Goal: Task Accomplishment & Management: Manage account settings

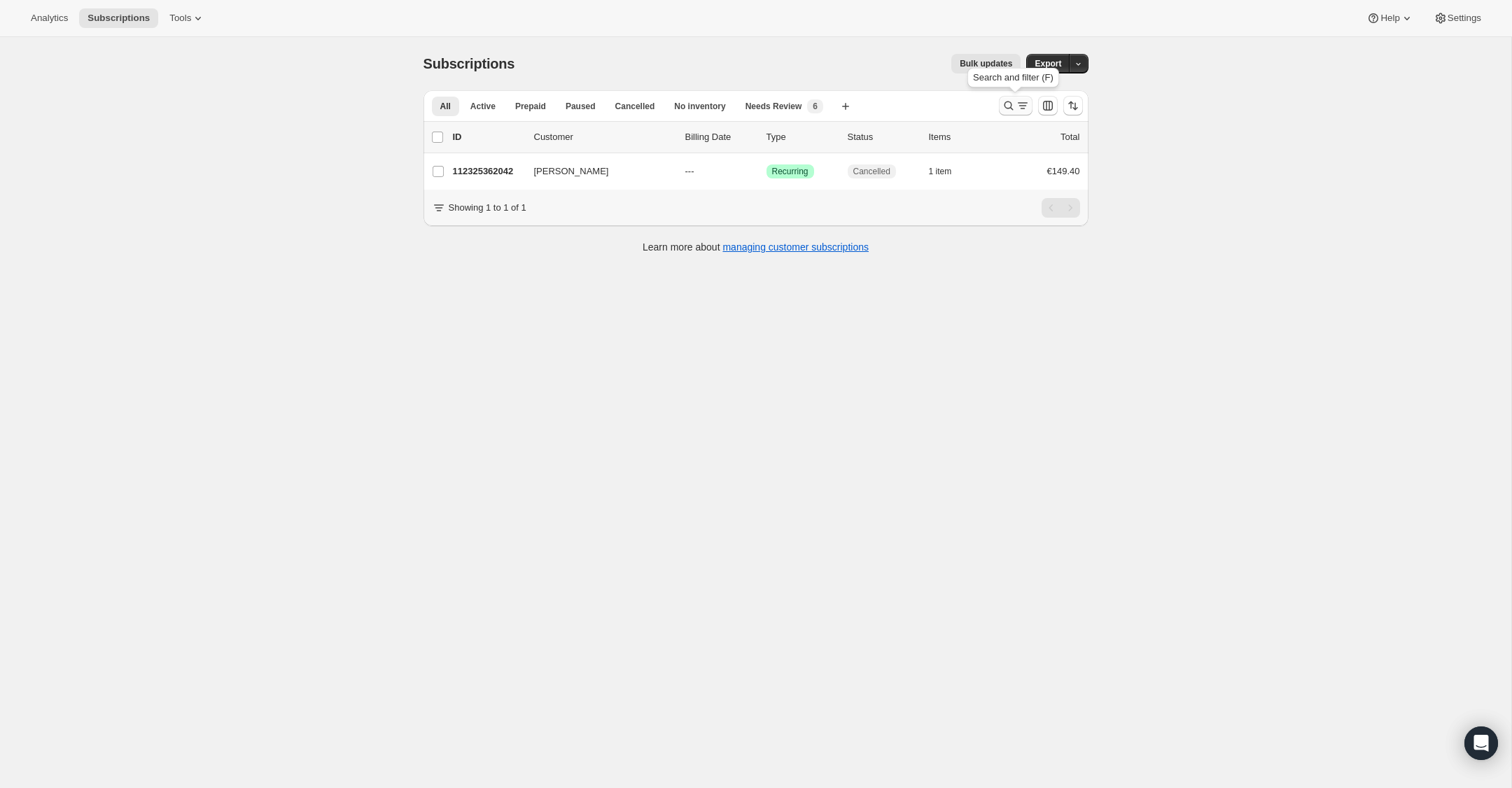
click at [1007, 108] on icon "Search and filter results" at bounding box center [1008, 105] width 14 height 14
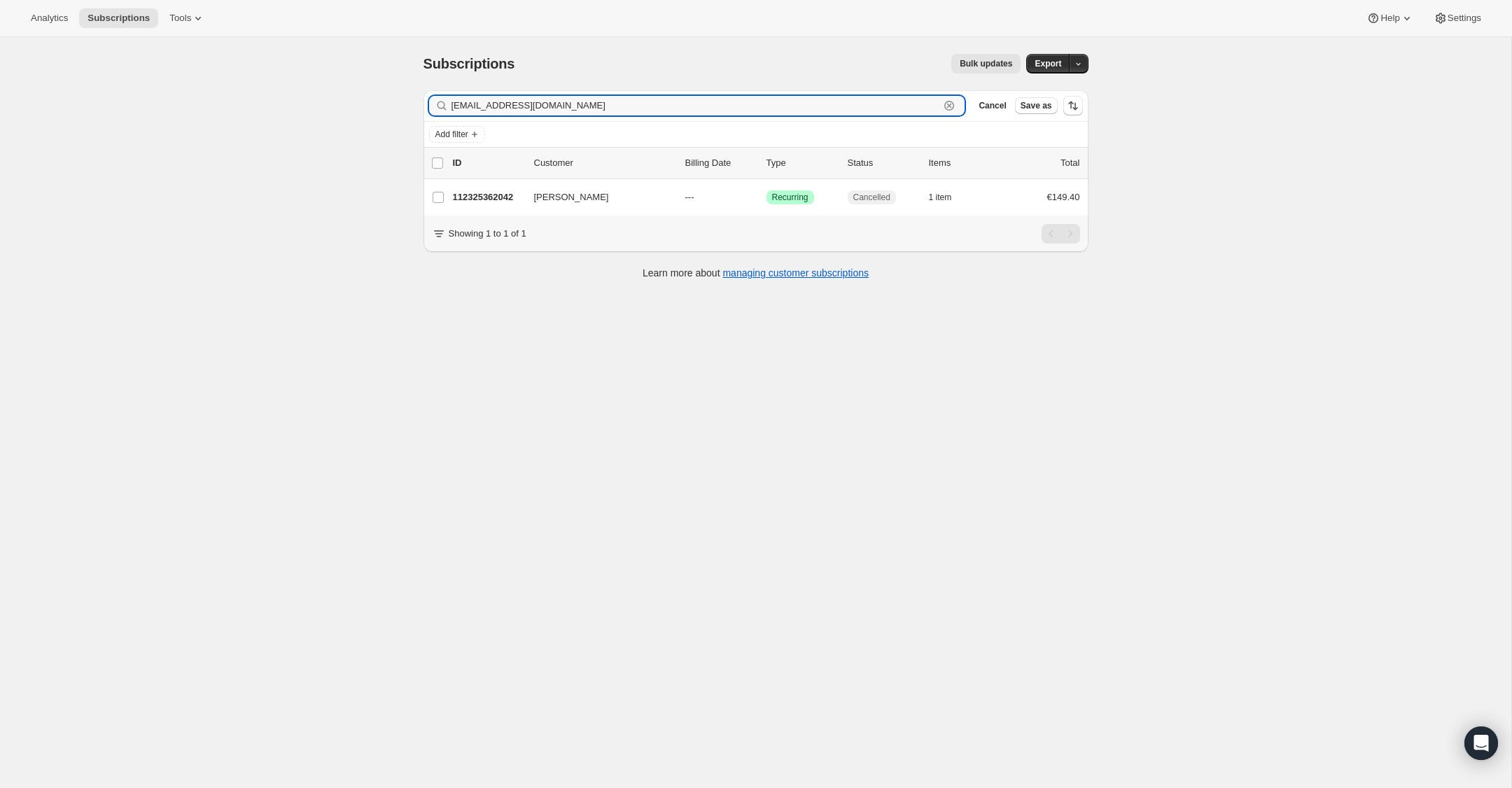
click at [952, 110] on icon "button" at bounding box center [948, 105] width 14 height 14
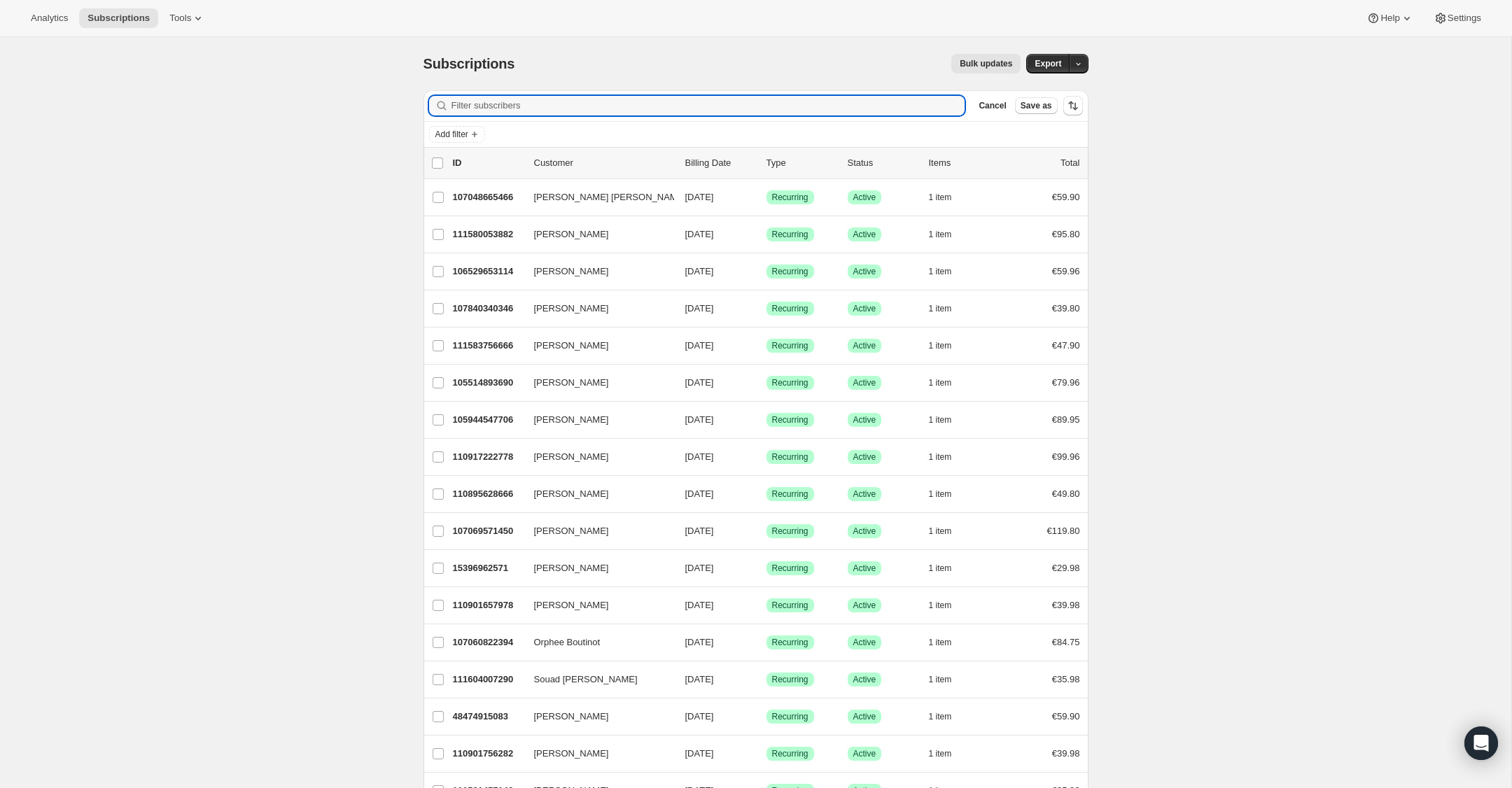
paste input "[EMAIL_ADDRESS][DOMAIN_NAME]"
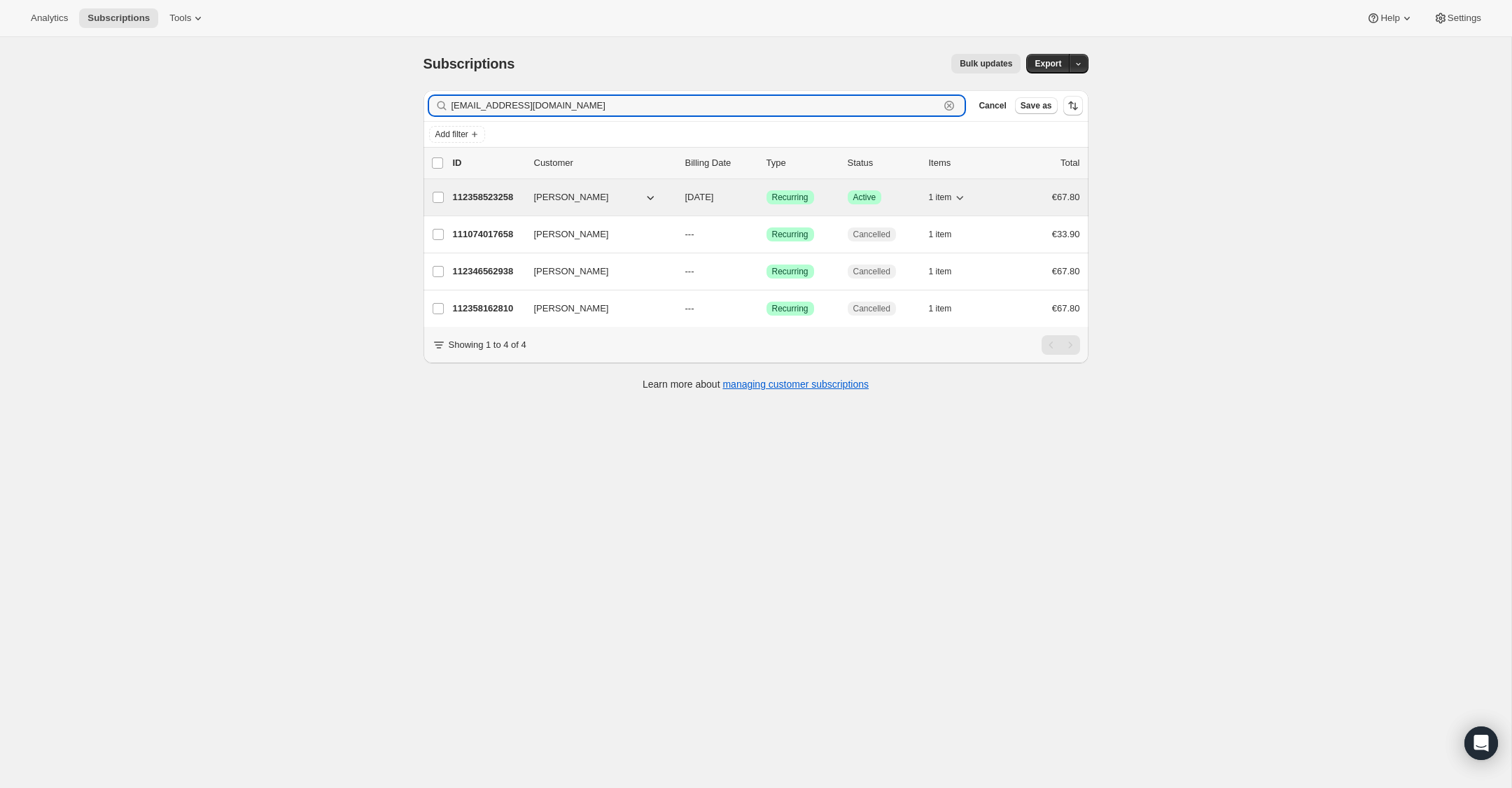
type input "[EMAIL_ADDRESS][DOMAIN_NAME]"
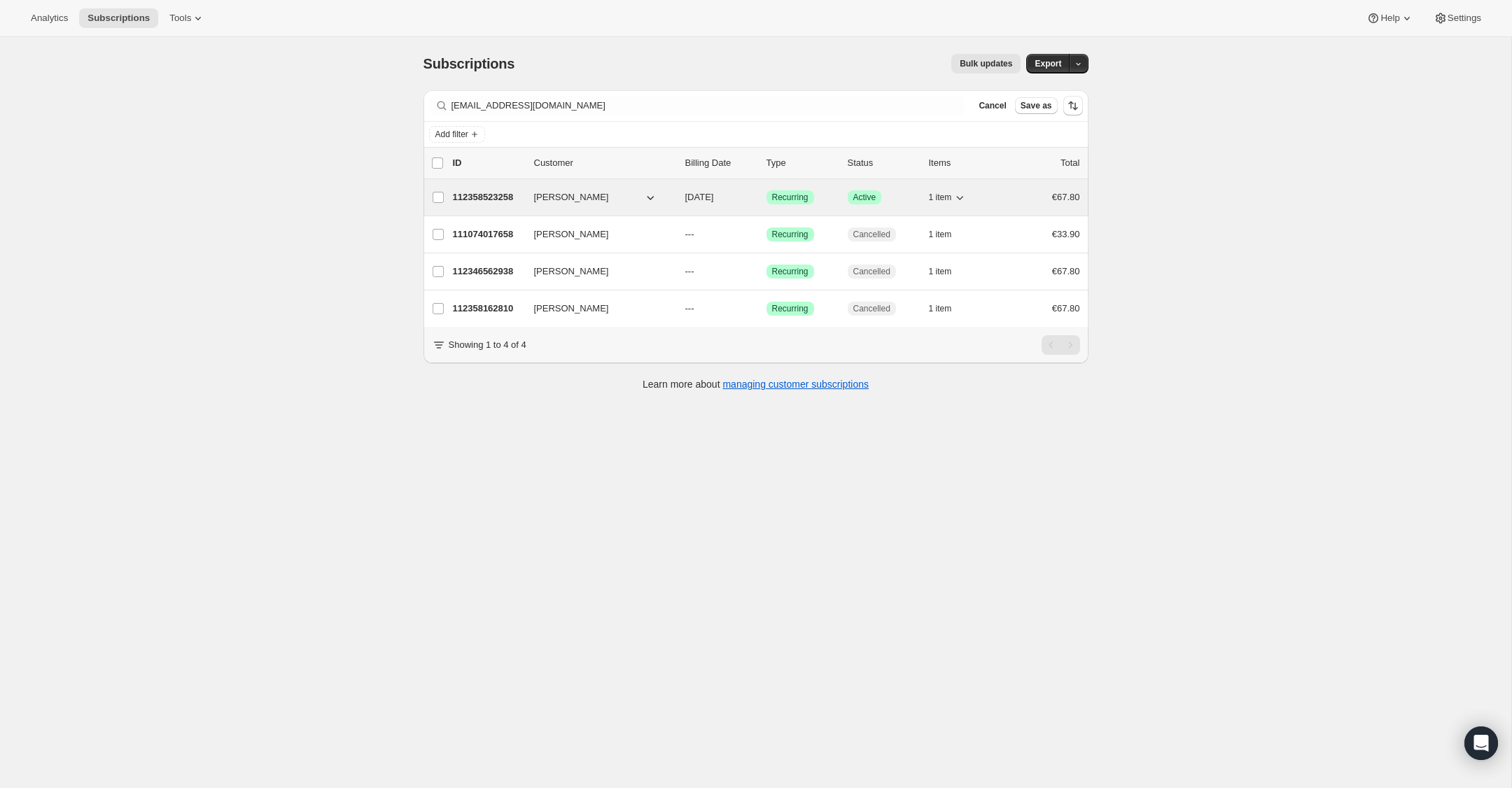
click at [470, 196] on p "112358523258" at bounding box center [487, 196] width 70 height 14
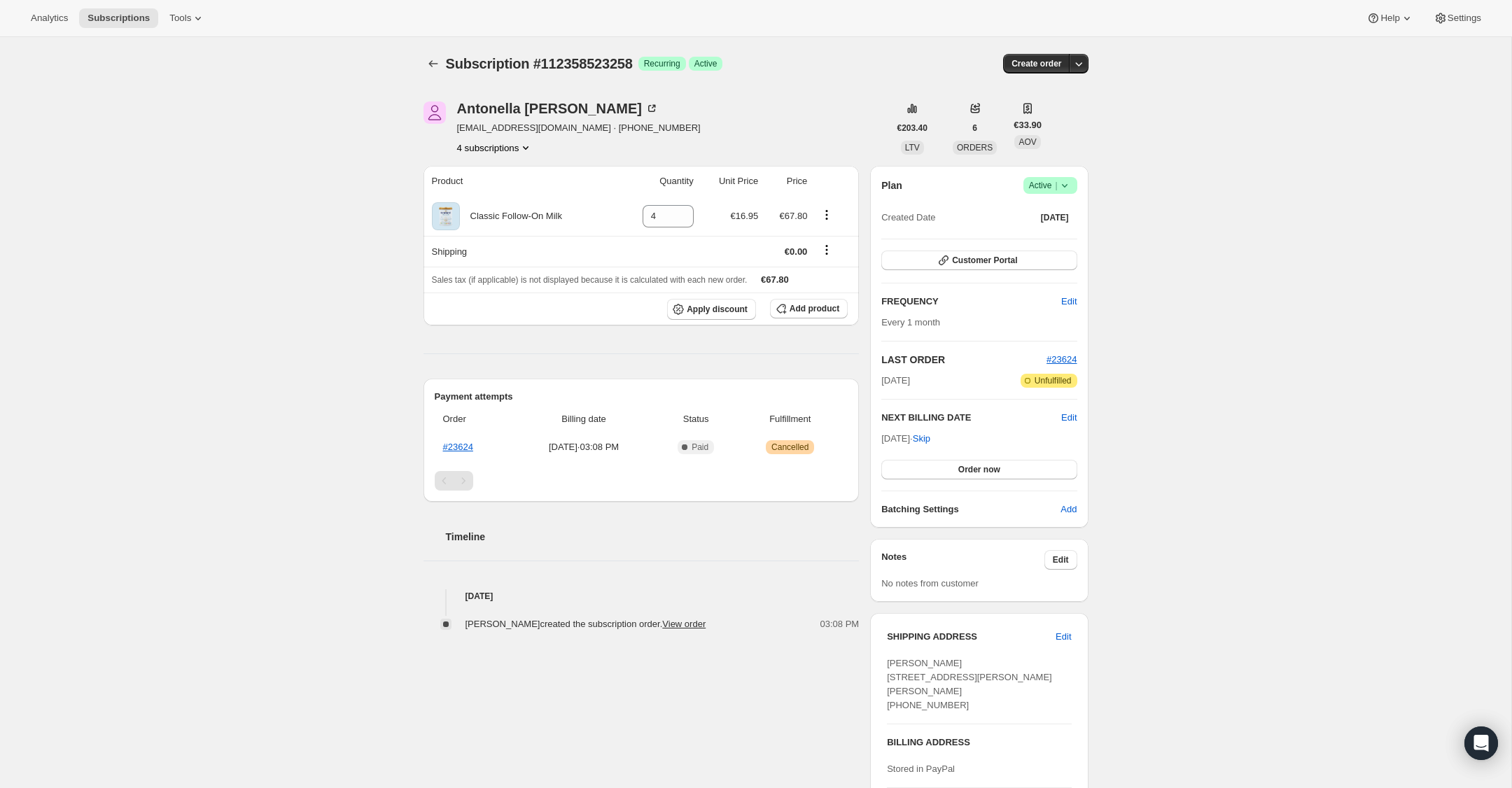
click at [1067, 187] on icon at bounding box center [1064, 185] width 14 height 14
click at [1063, 240] on span "Cancel subscription" at bounding box center [1045, 236] width 79 height 10
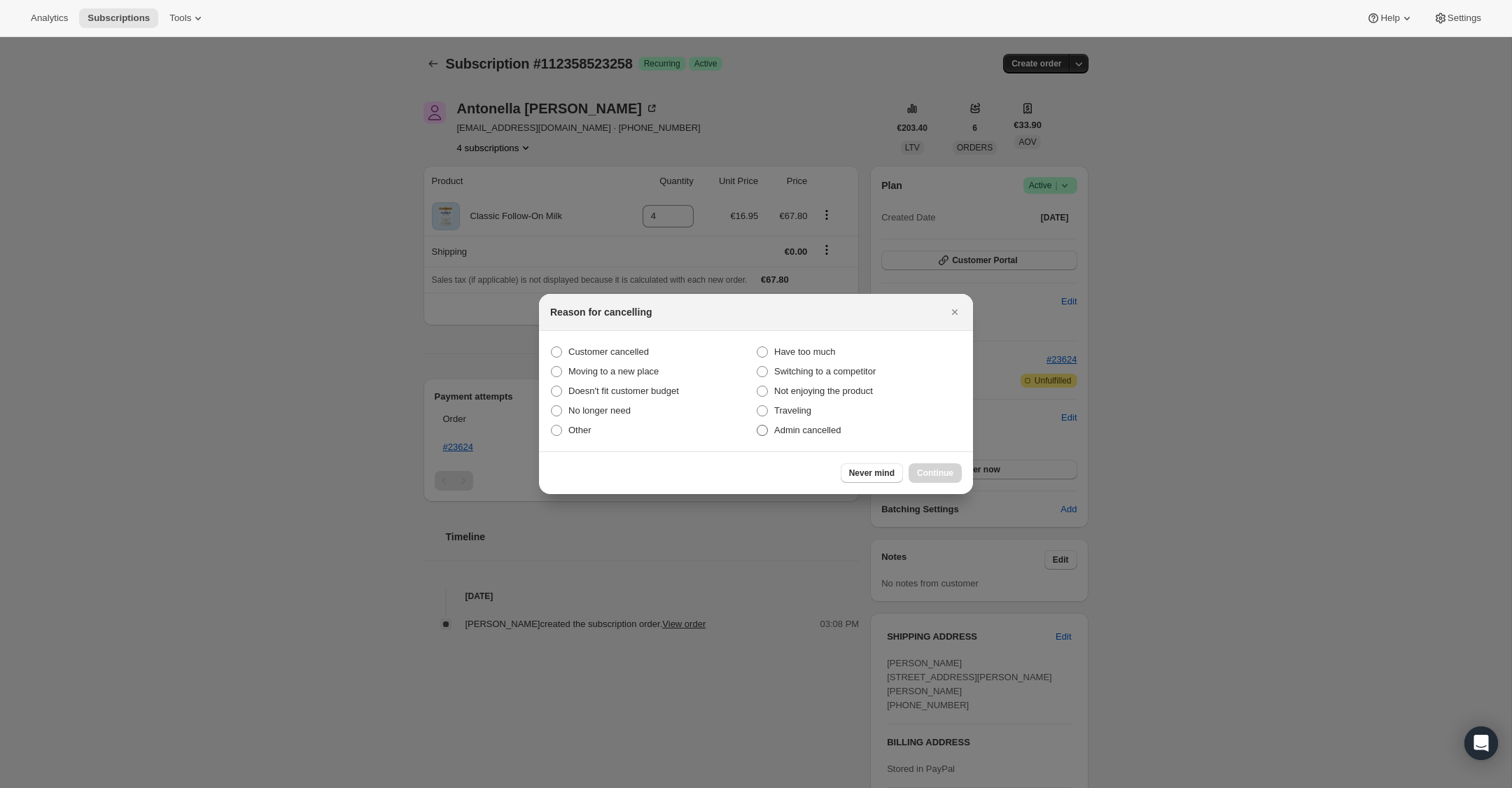
click at [766, 426] on span ":rbu:" at bounding box center [762, 430] width 11 height 11
click at [758, 426] on input "Admin cancelled" at bounding box center [757, 425] width 1 height 1
radio input "true"
click at [944, 469] on span "Continue" at bounding box center [935, 473] width 36 height 11
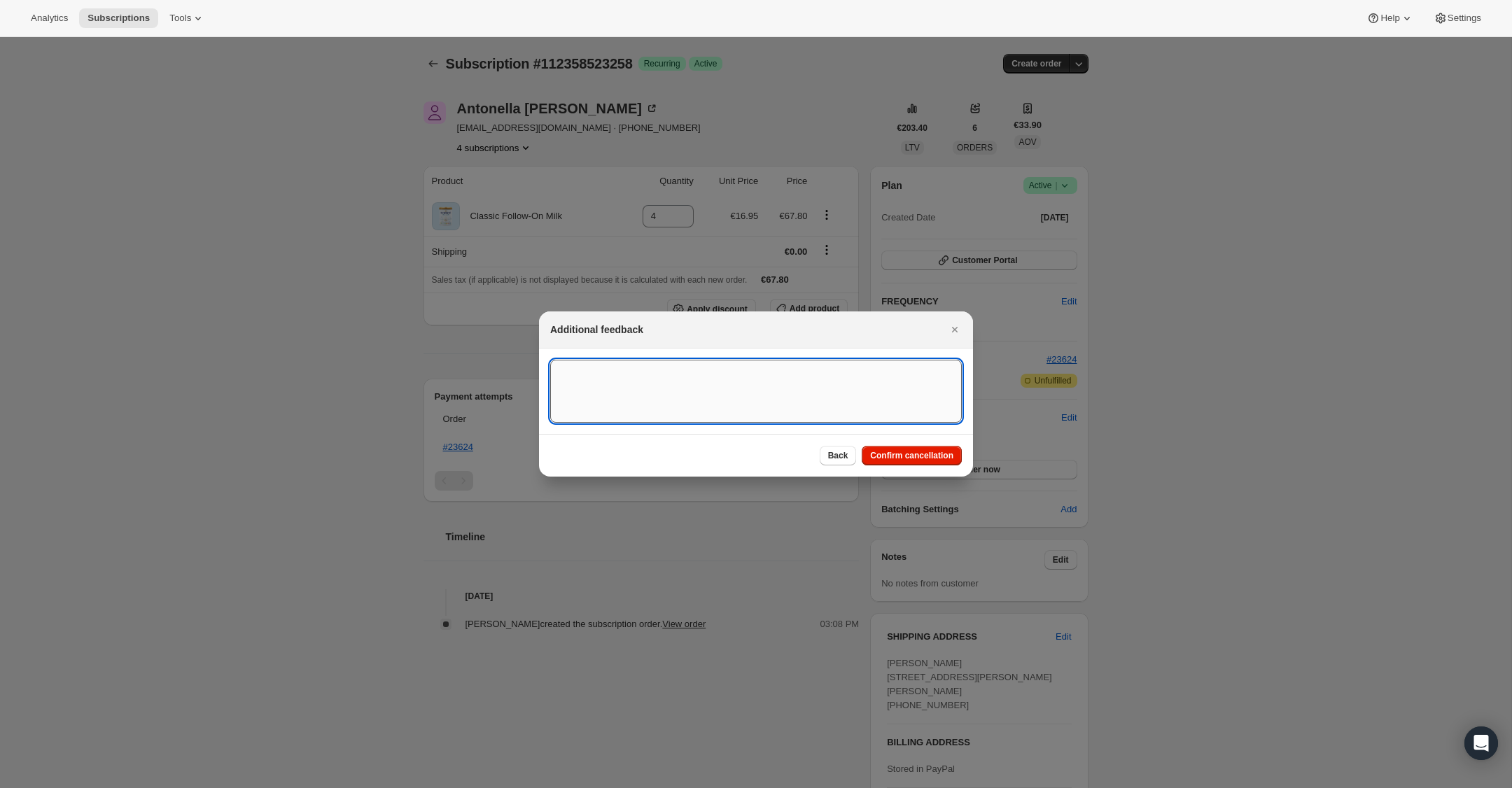
click at [732, 389] on textarea ":rbu:" at bounding box center [755, 391] width 411 height 63
type textarea "US Billing"
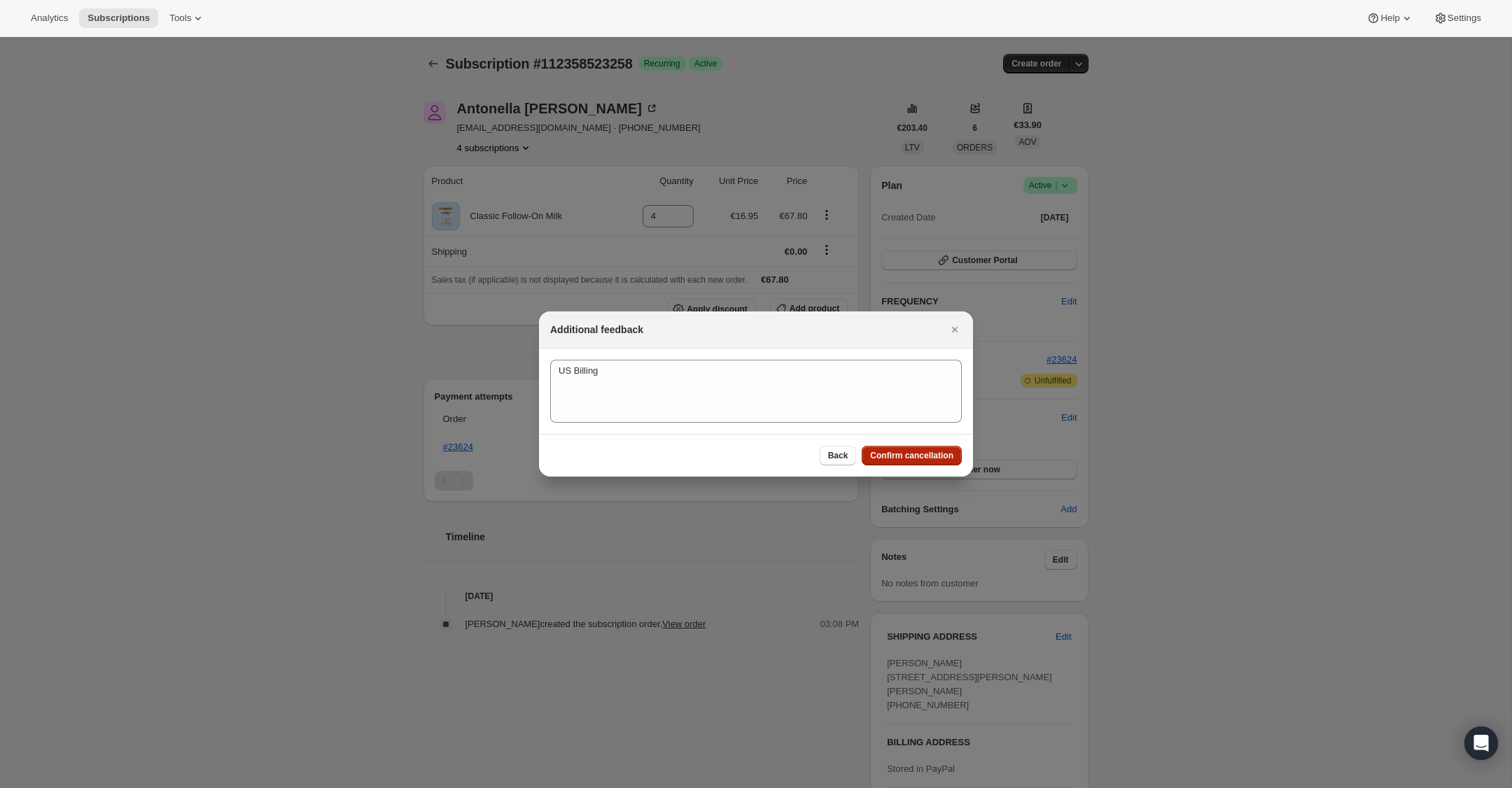
click at [929, 457] on span "Confirm cancellation" at bounding box center [912, 455] width 83 height 11
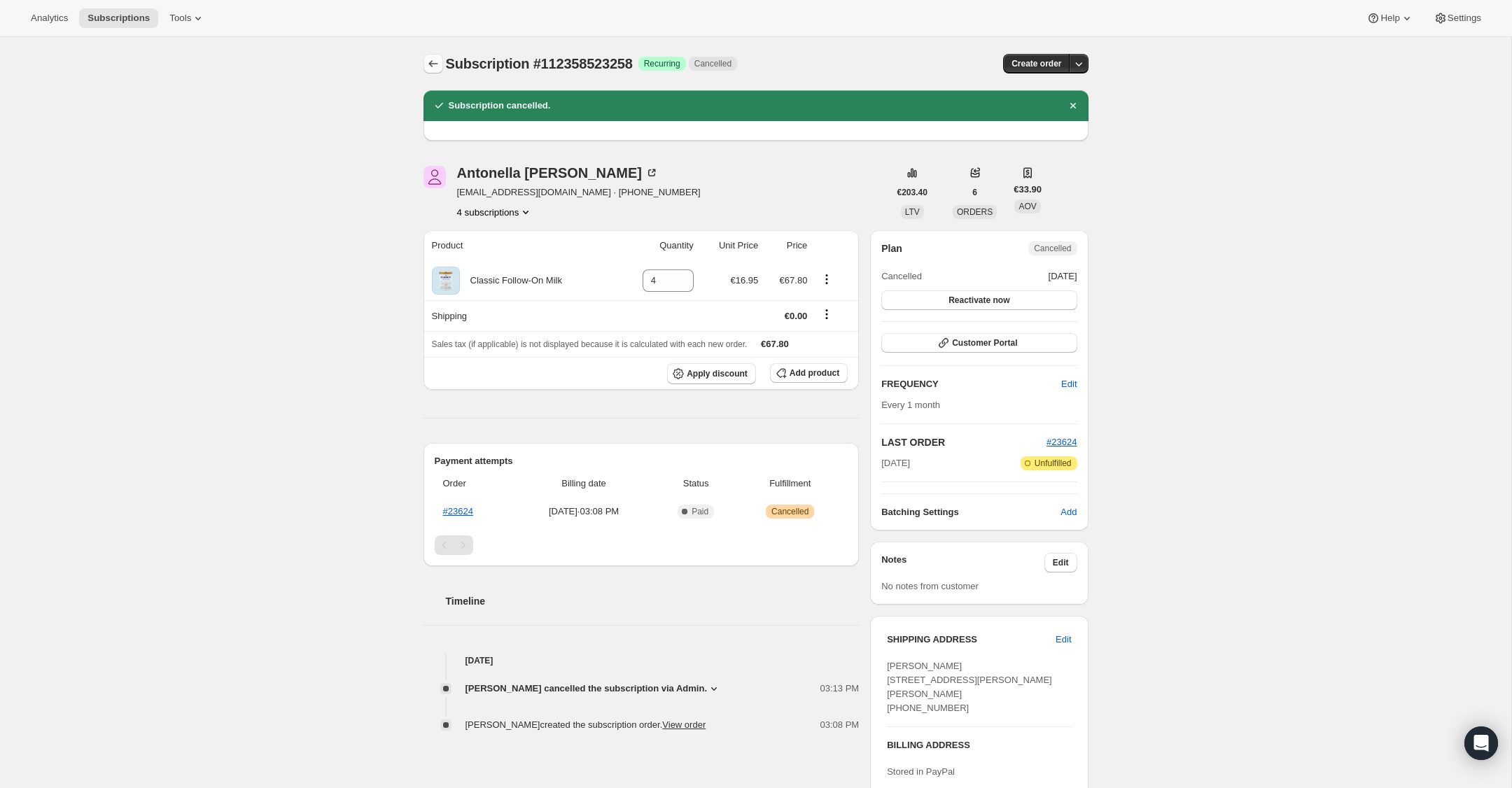
click at [436, 62] on icon "Subscriptions" at bounding box center [433, 63] width 14 height 14
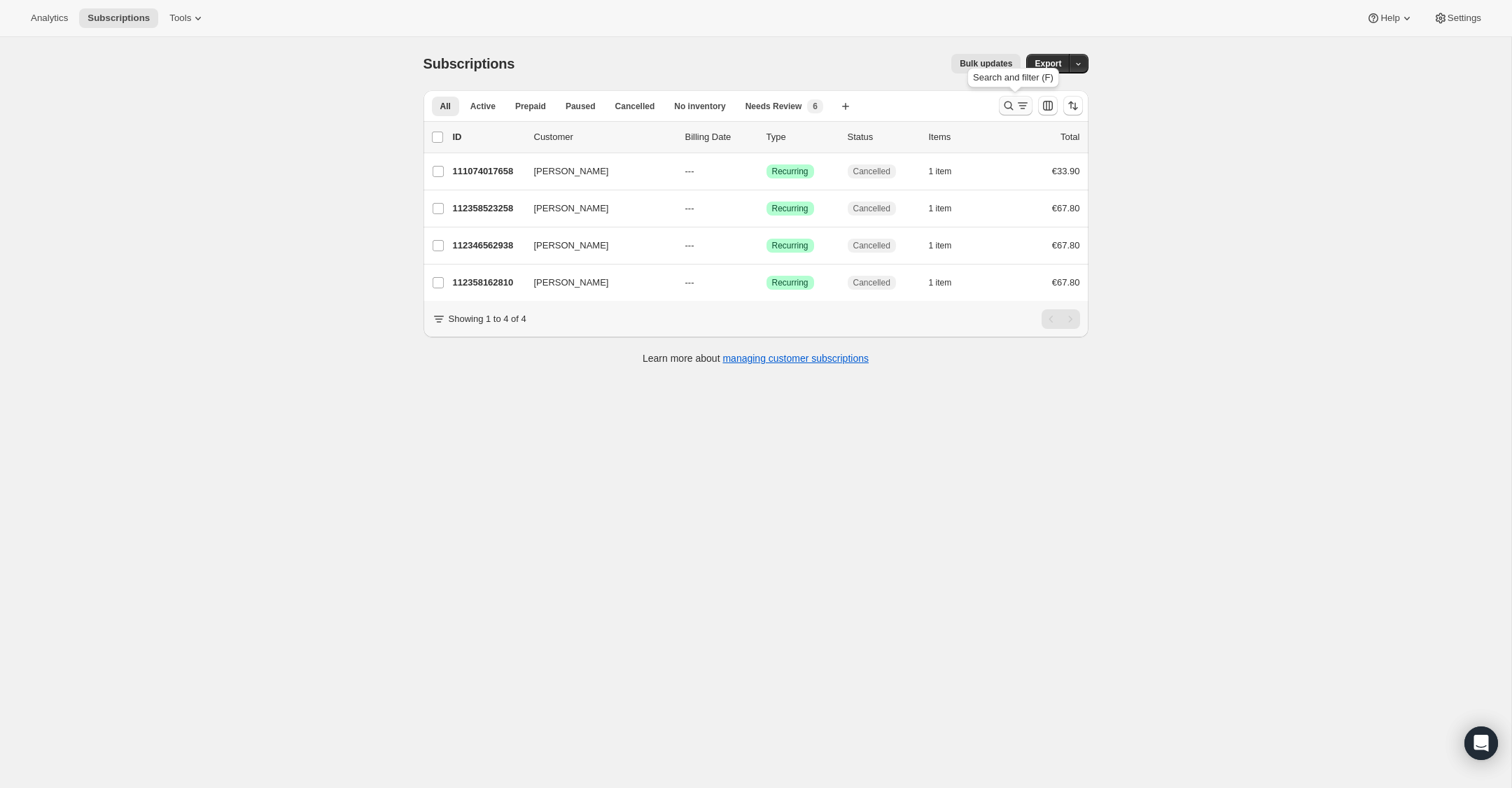
click at [1005, 105] on icon "Search and filter results" at bounding box center [1008, 106] width 9 height 9
